Goal: Task Accomplishment & Management: Complete application form

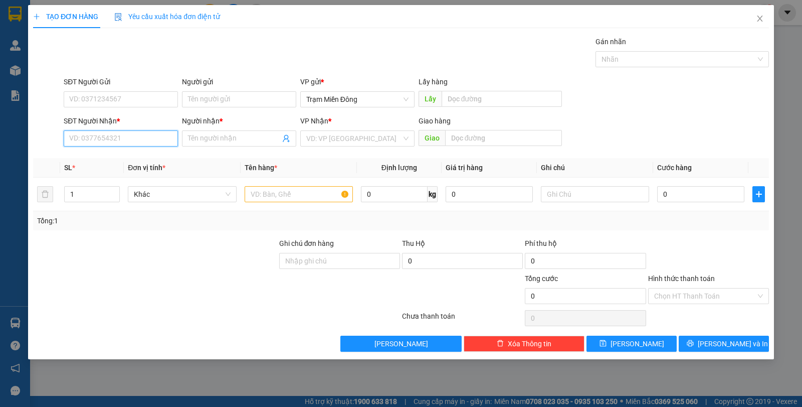
click at [130, 136] on input "SĐT Người Nhận *" at bounding box center [121, 138] width 114 height 16
type input "0919930366"
click at [120, 159] on div "0919930366 - THÀNH" at bounding box center [121, 158] width 102 height 11
type input "THÀNH"
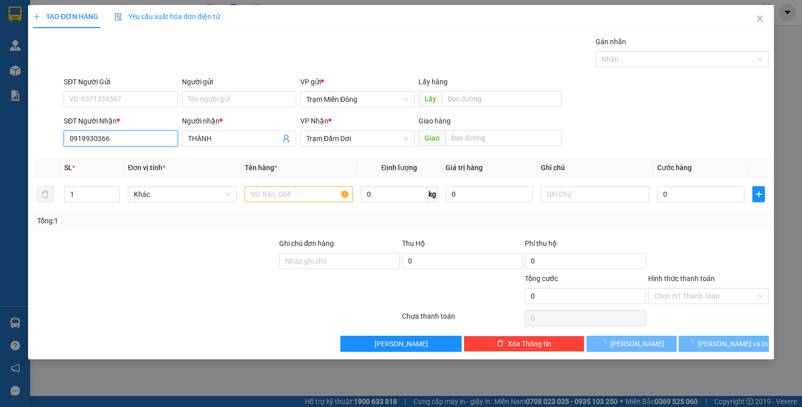
type input "130.000"
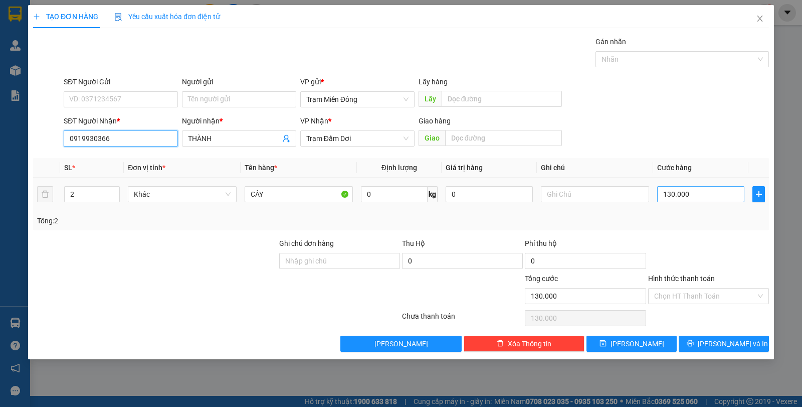
type input "0919930366"
click at [700, 195] on input "130.000" at bounding box center [701, 194] width 87 height 16
type input "0"
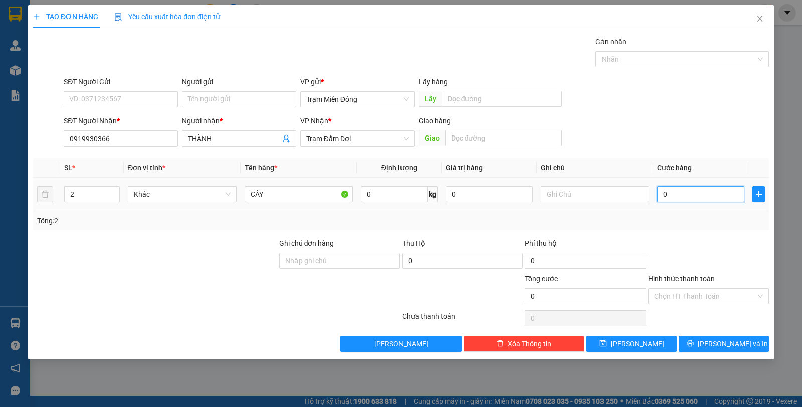
type input "4"
type input "04"
type input "40"
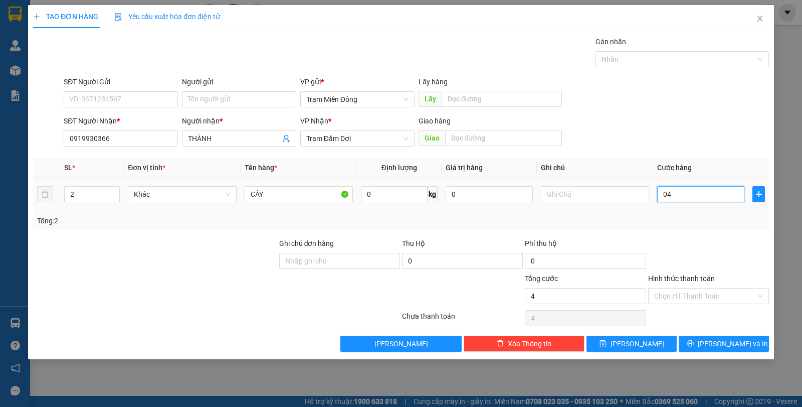
type input "040"
type input "400"
type input "0.400"
type input "4.000"
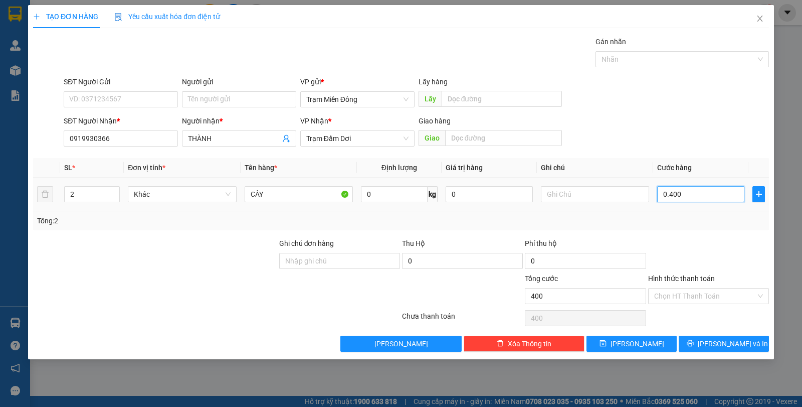
type input "4.000"
type input "04.000"
type input "40.000"
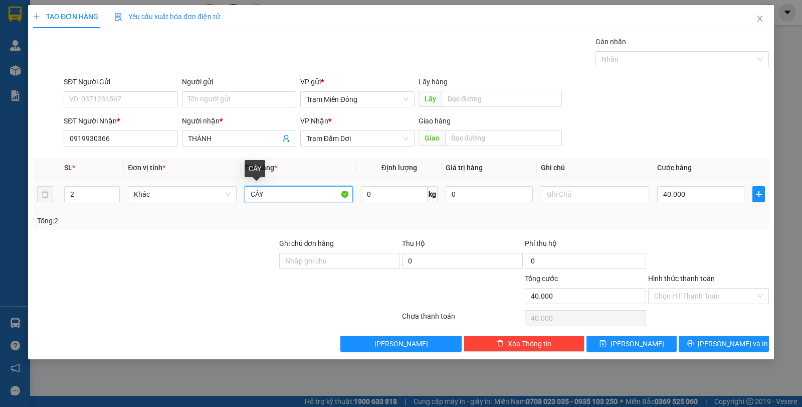
click at [296, 192] on input "CÂY" at bounding box center [299, 194] width 108 height 16
type input "C"
type input "hop"
click at [94, 196] on input "2" at bounding box center [92, 194] width 55 height 15
type input "1"
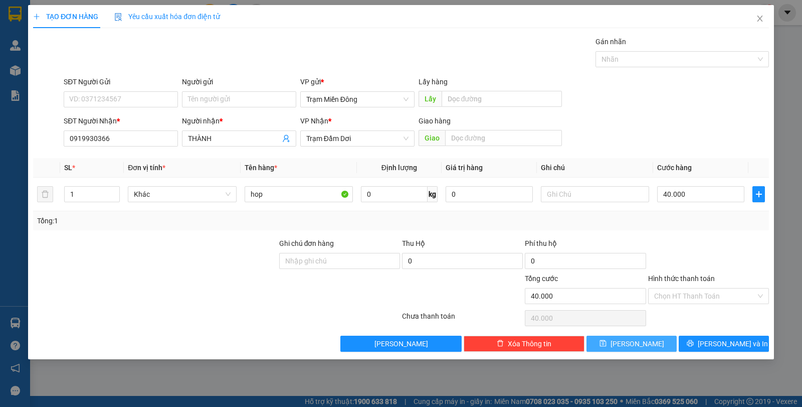
click at [645, 346] on button "[PERSON_NAME]" at bounding box center [632, 344] width 90 height 16
type input "0"
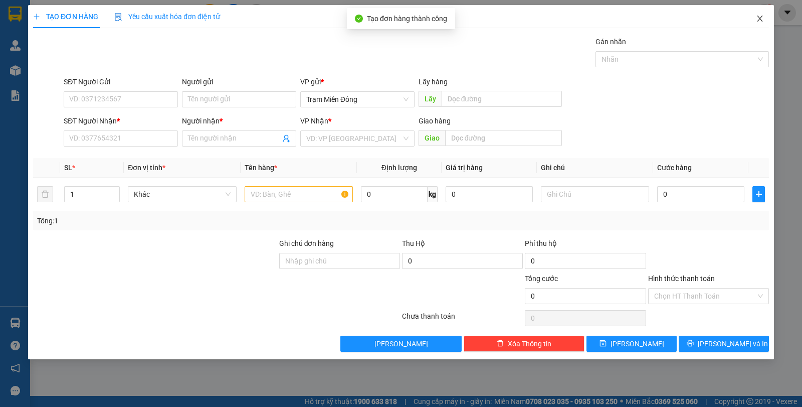
drag, startPoint x: 762, startPoint y: 19, endPoint x: 756, endPoint y: 19, distance: 6.5
click at [762, 19] on icon "close" at bounding box center [760, 19] width 8 height 8
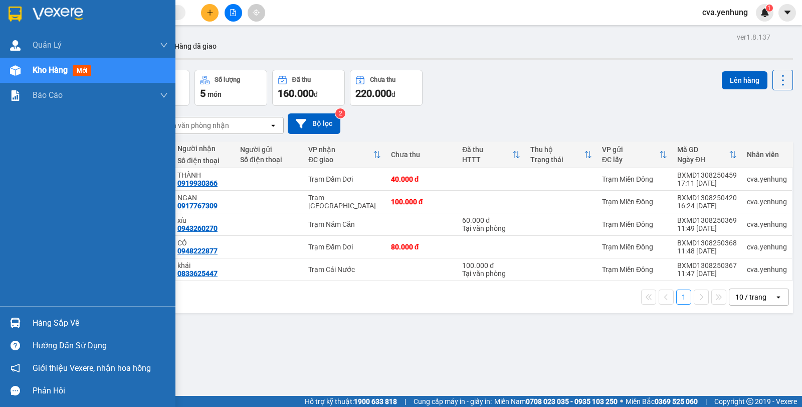
click at [30, 320] on div "Hàng sắp về" at bounding box center [88, 322] width 176 height 23
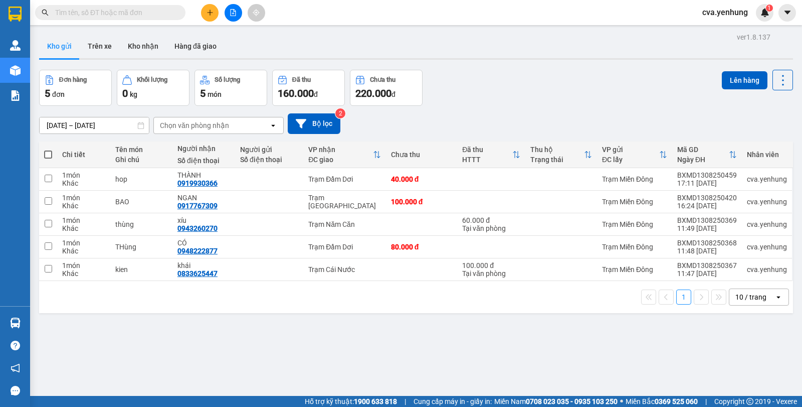
click at [559, 346] on section "Kết quả tìm kiếm ( 0 ) Bộ lọc No Data cva.yenhung 1 Quản Lý Quản lý khách hàng …" at bounding box center [401, 203] width 802 height 407
click at [312, 341] on div "ver 1.8.137 Kho gửi Trên xe Kho nhận Hàng đã giao Đơn hàng 5 đơn Khối lượng 0 k…" at bounding box center [416, 233] width 762 height 407
